Goal: Transaction & Acquisition: Purchase product/service

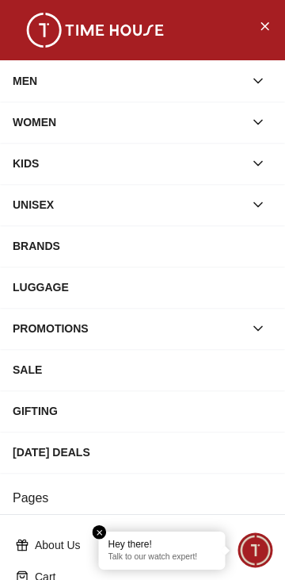
click at [176, 260] on div "BRANDS" at bounding box center [143, 246] width 260 height 29
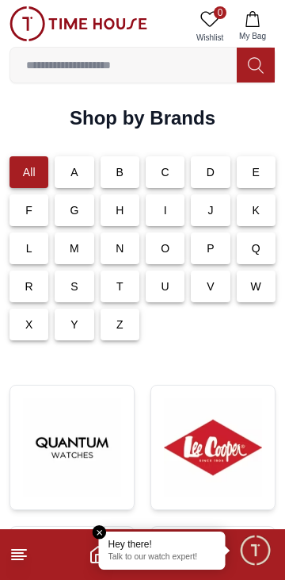
click at [20, 559] on line at bounding box center [17, 559] width 11 height 0
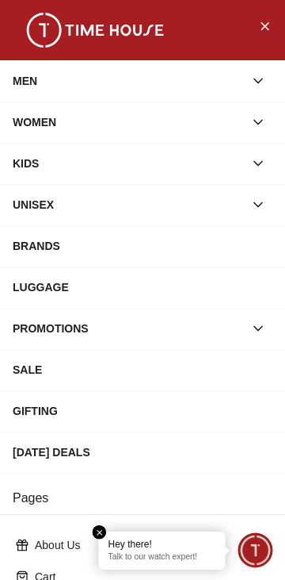
click at [259, 77] on icon "button" at bounding box center [259, 81] width 16 height 16
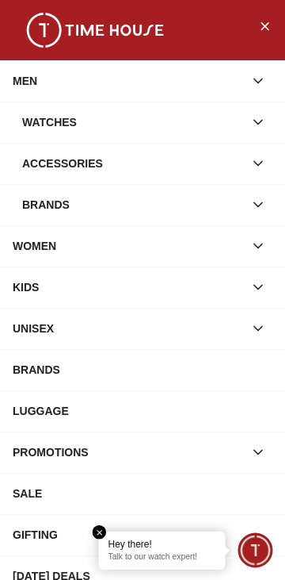
click at [266, 212] on icon "button" at bounding box center [259, 205] width 16 height 16
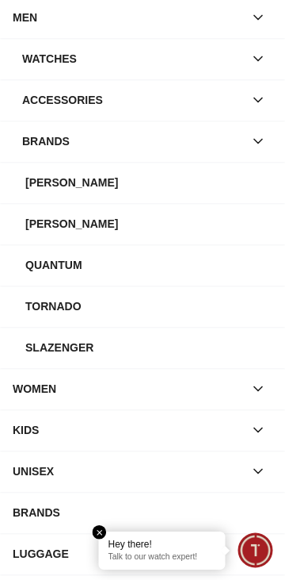
scroll to position [65, 0]
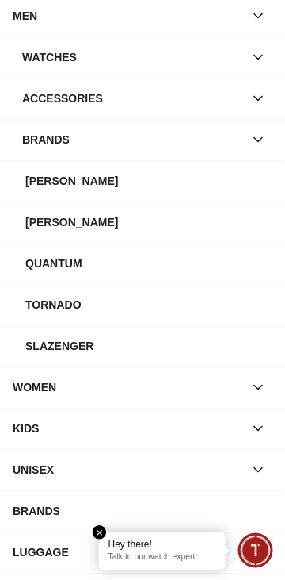
click at [140, 236] on div "[PERSON_NAME]" at bounding box center [148, 222] width 247 height 29
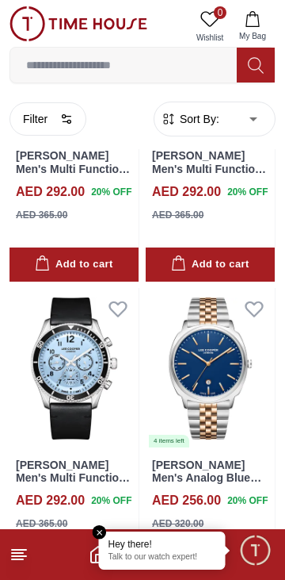
scroll to position [3080, 0]
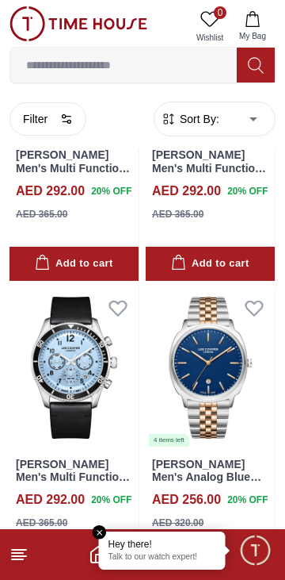
click at [17, 559] on line at bounding box center [17, 559] width 11 height 0
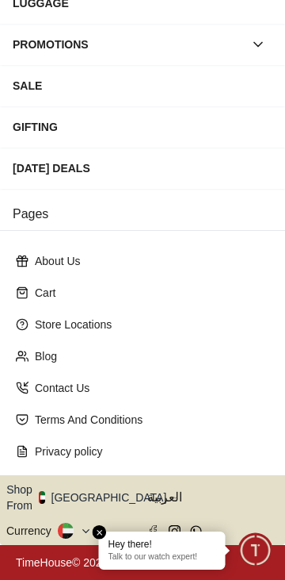
scroll to position [322, 0]
click at [173, 497] on icon "button" at bounding box center [176, 498] width 6 height 12
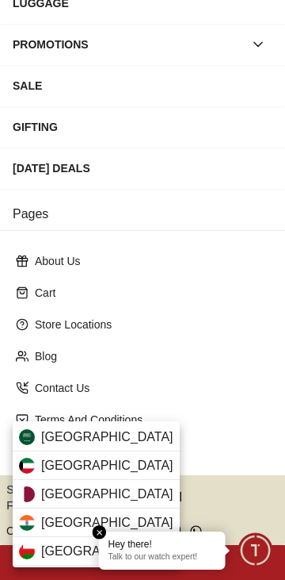
click at [117, 499] on div "Qatar" at bounding box center [96, 494] width 167 height 29
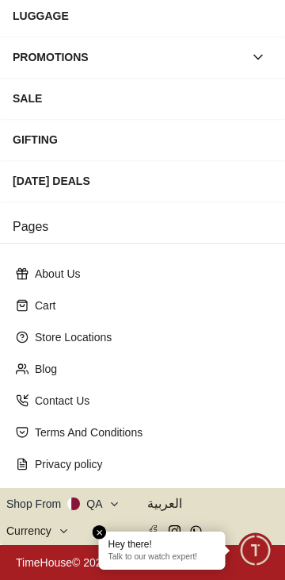
scroll to position [2920, 0]
